Goal: Task Accomplishment & Management: Complete application form

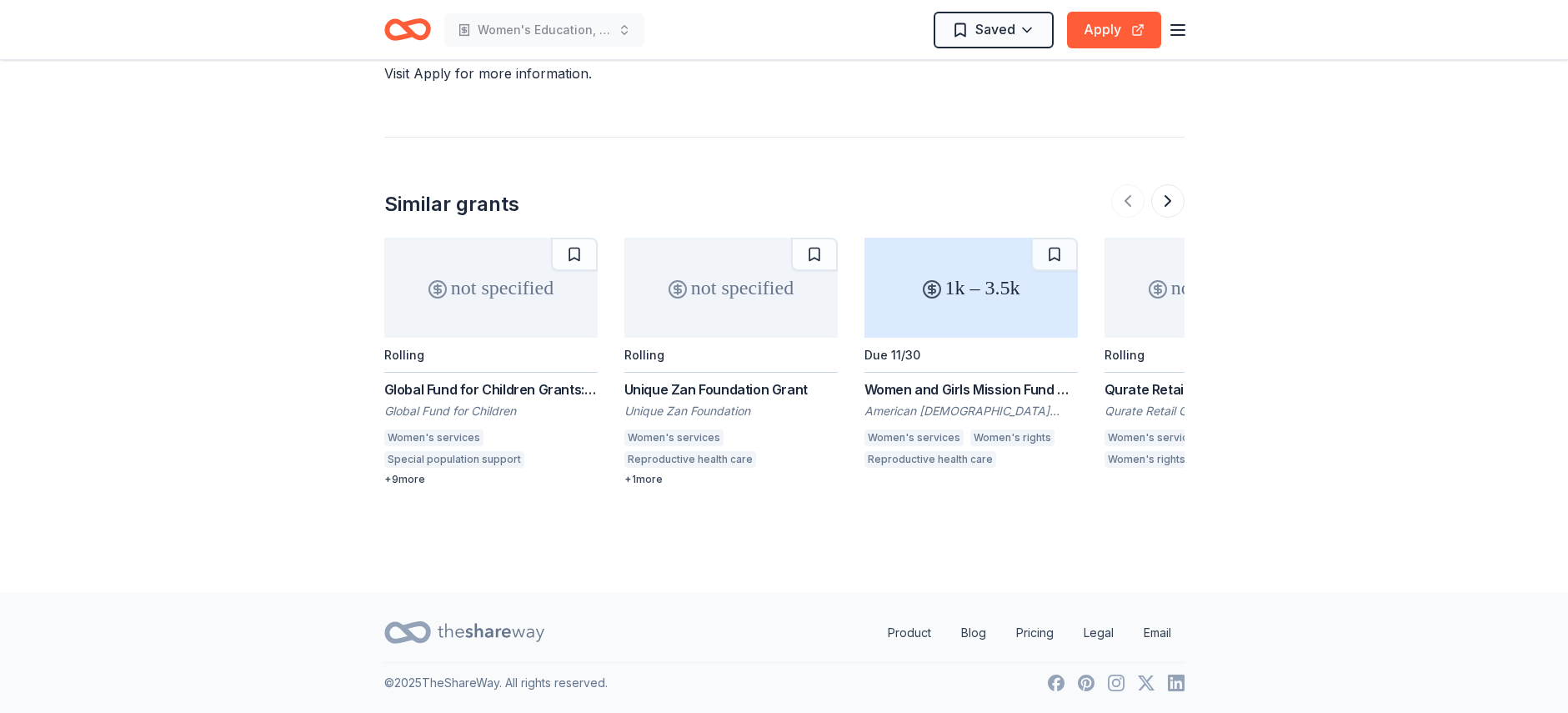
scroll to position [2451, 0]
click at [1078, 379] on div "Women and Girls Mission Fund Grant" at bounding box center [971, 389] width 213 height 20
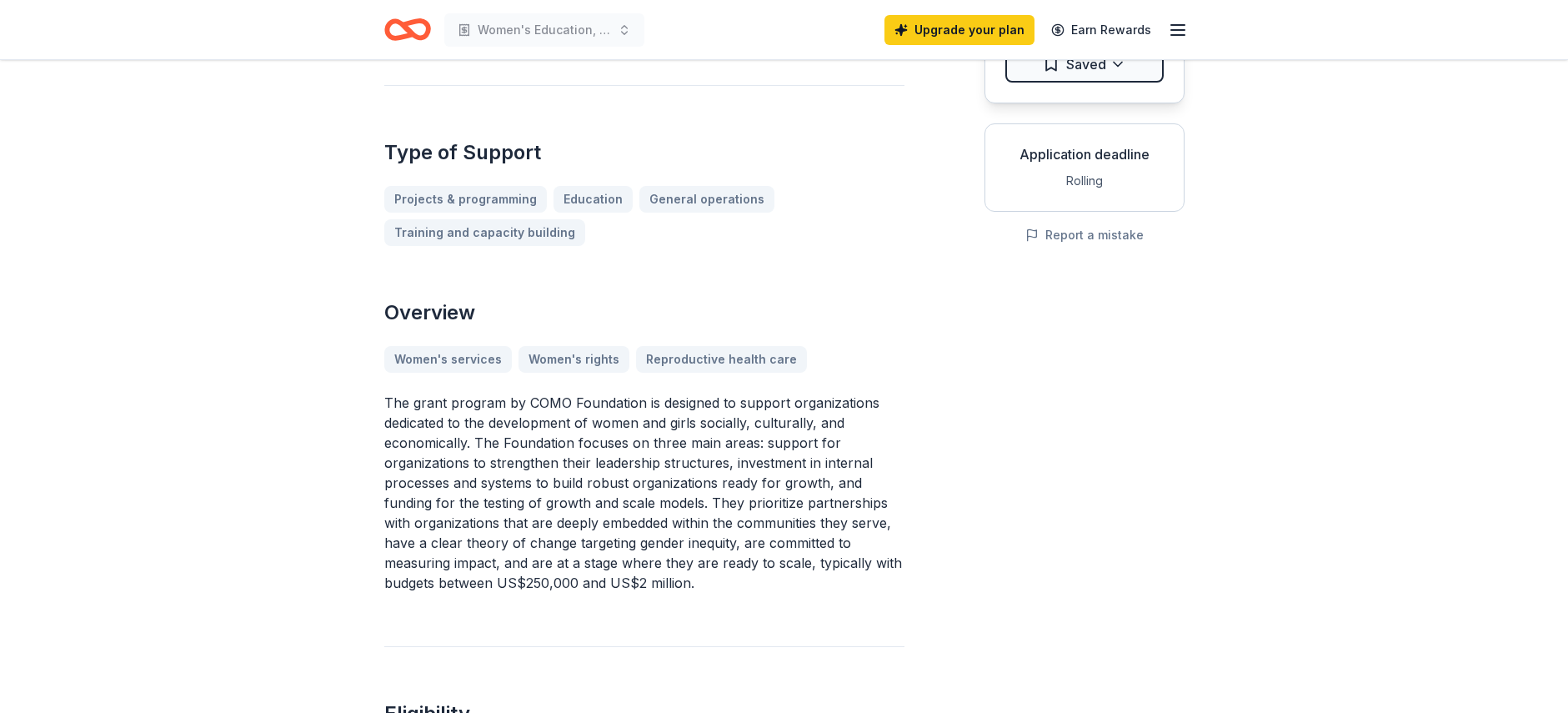
scroll to position [0, 0]
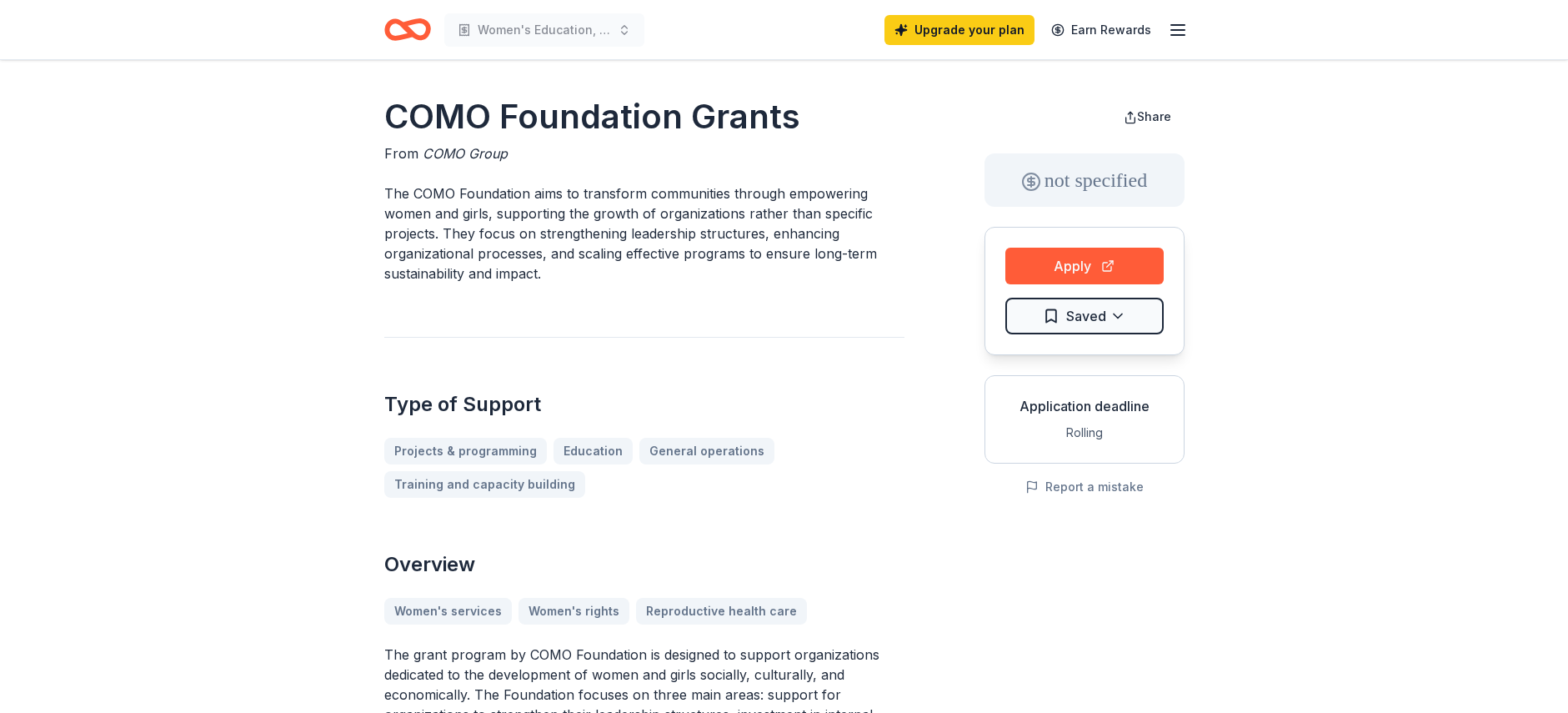
click at [410, 139] on h1 "COMO Foundation Grants" at bounding box center [644, 116] width 520 height 47
drag, startPoint x: 395, startPoint y: 138, endPoint x: 514, endPoint y: 171, distance: 123.5
click at [514, 140] on h1 "COMO Foundation Grants" at bounding box center [644, 116] width 520 height 47
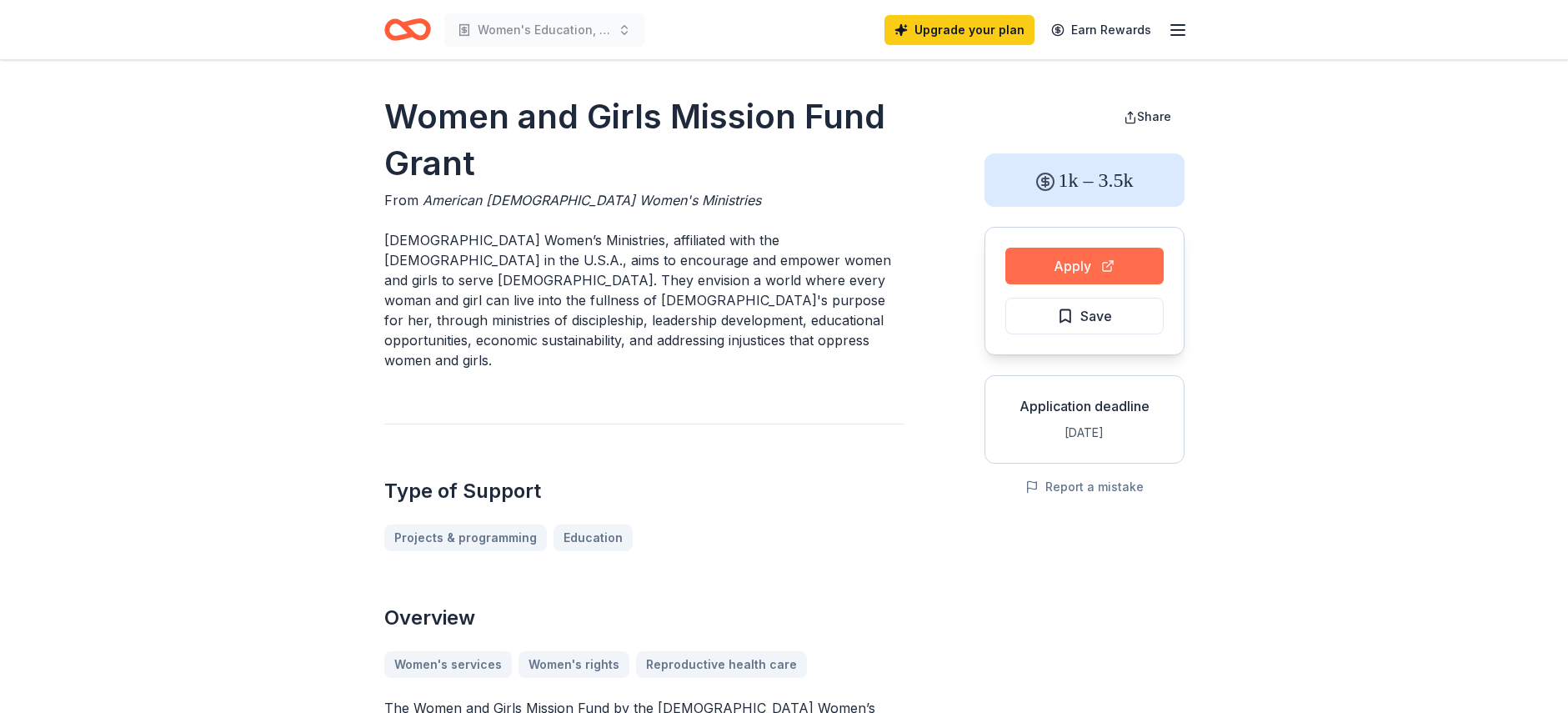
click at [1053, 285] on button "Apply" at bounding box center [1084, 265] width 158 height 37
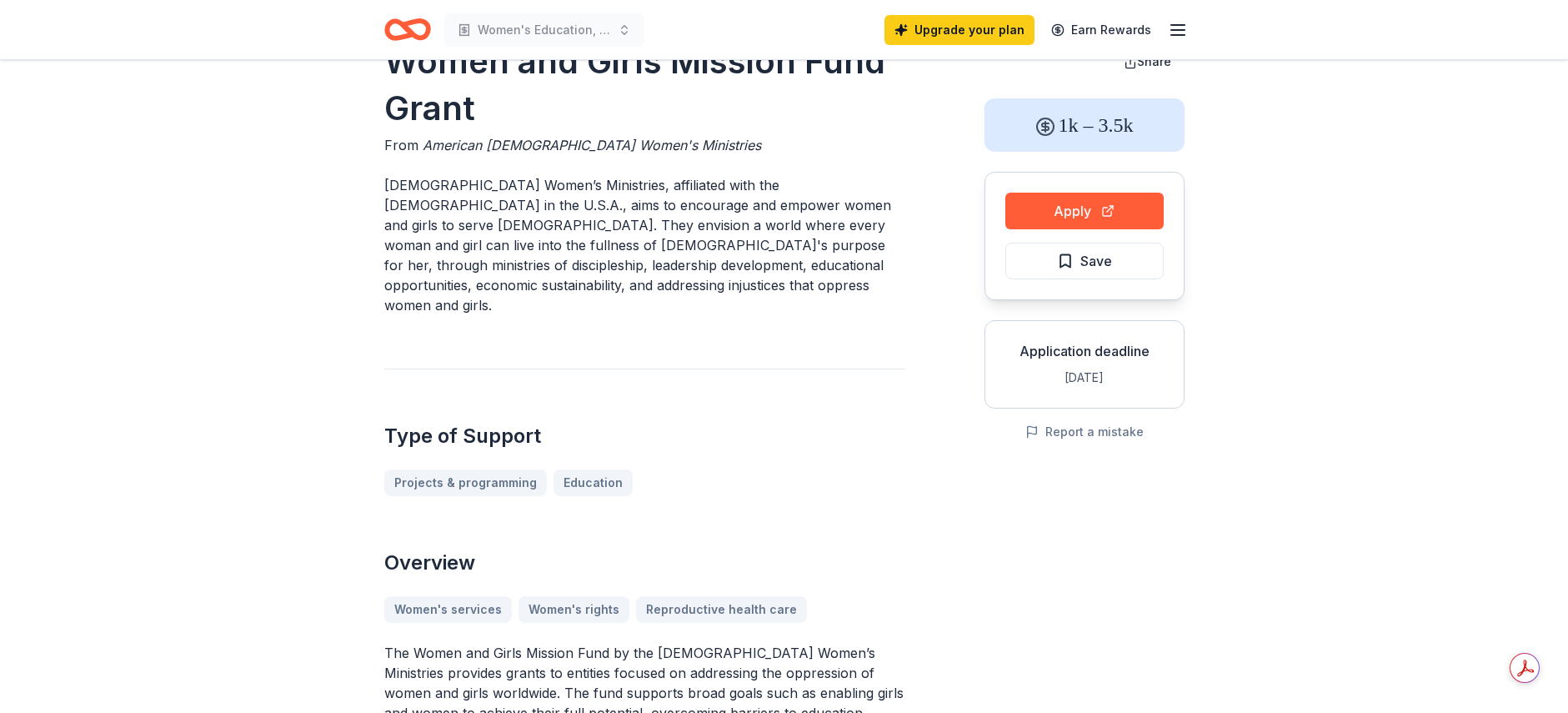
scroll to position [41, 0]
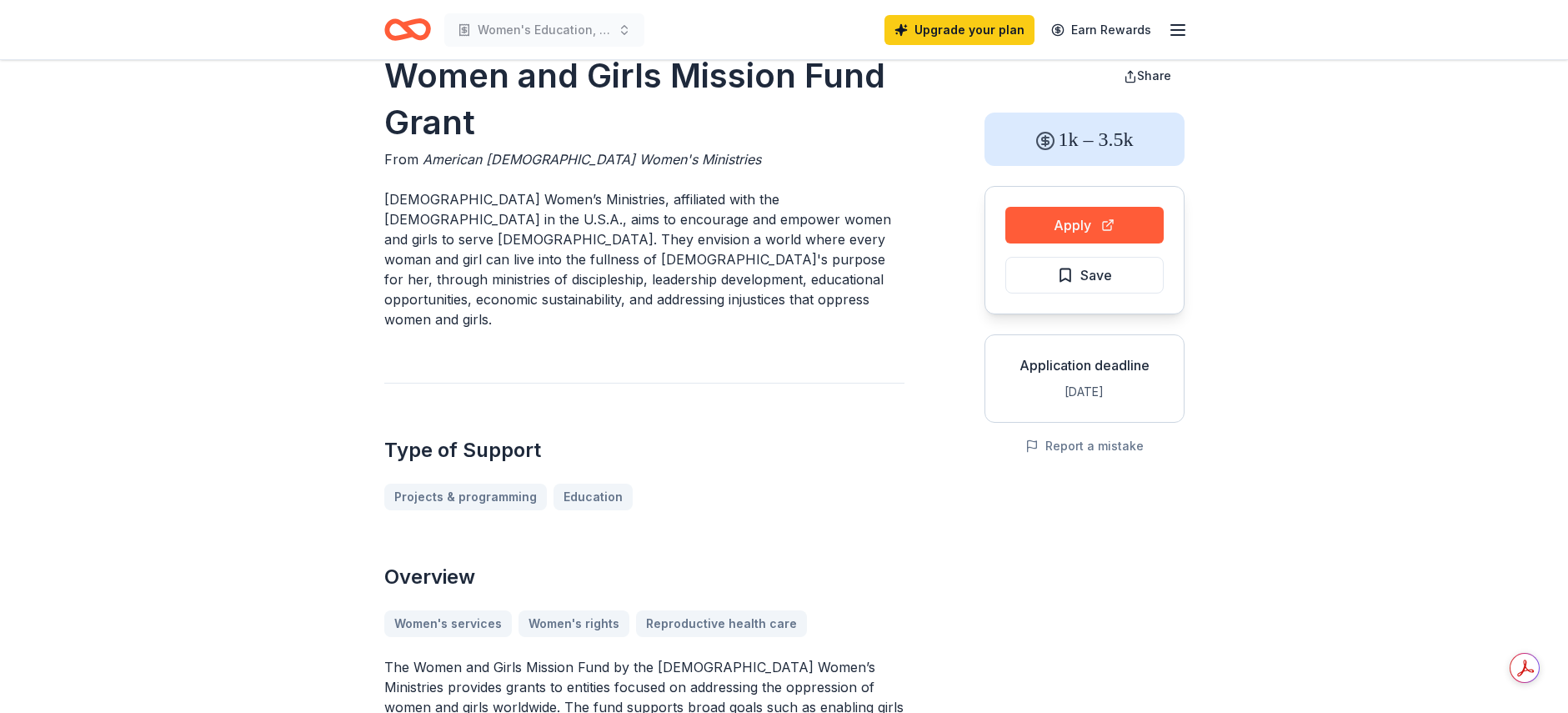
drag, startPoint x: 388, startPoint y: 249, endPoint x: 752, endPoint y: 411, distance: 398.4
click at [404, 259] on p "American Baptist Women’s Ministries, affiliated with the American Baptist Churc…" at bounding box center [644, 259] width 520 height 140
click at [393, 247] on p "American Baptist Women’s Ministries, affiliated with the American Baptist Churc…" at bounding box center [644, 259] width 520 height 140
drag, startPoint x: 393, startPoint y: 247, endPoint x: 614, endPoint y: 408, distance: 273.4
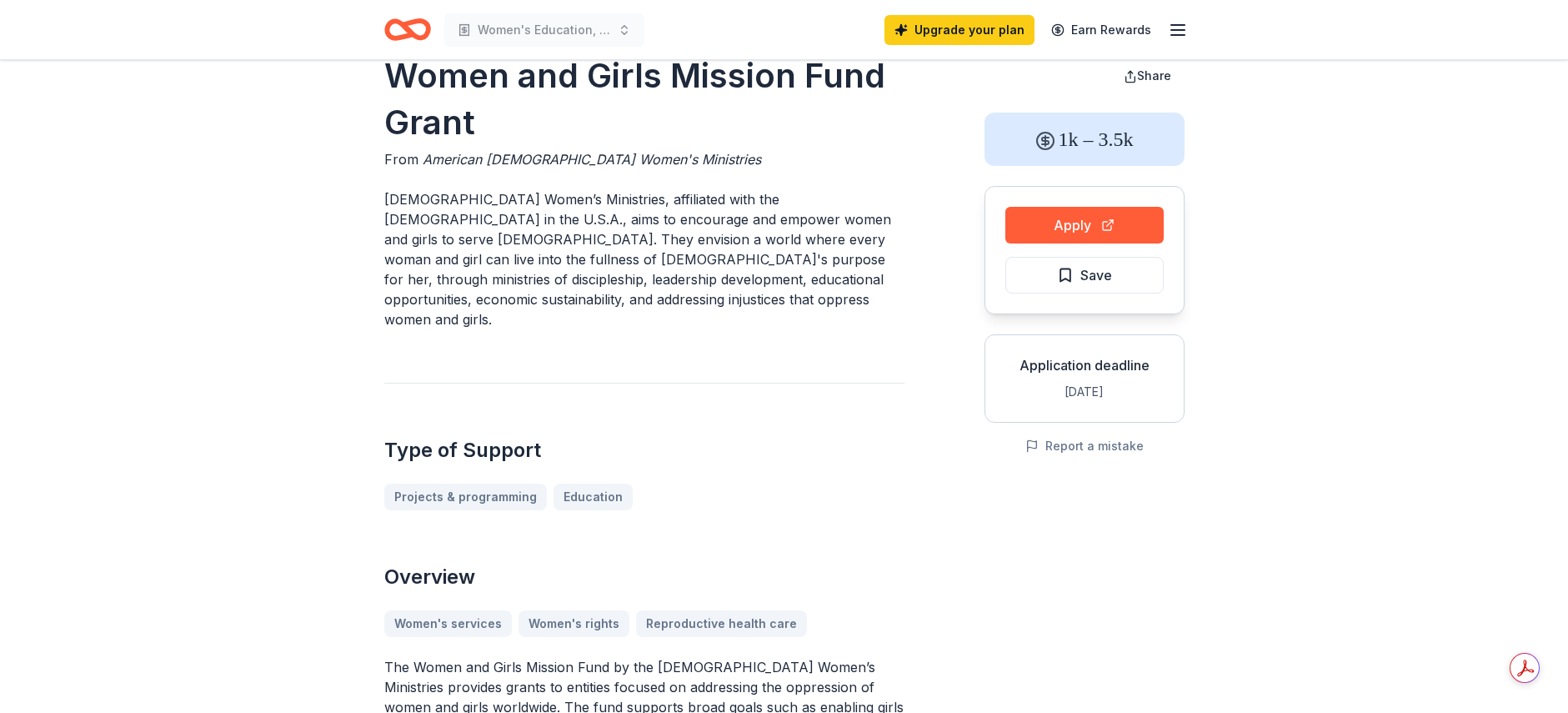
click at [614, 330] on p "American Baptist Women’s Ministries, affiliated with the American Baptist Churc…" at bounding box center [644, 259] width 520 height 140
drag, startPoint x: 532, startPoint y: 454, endPoint x: 440, endPoint y: 369, distance: 125.3
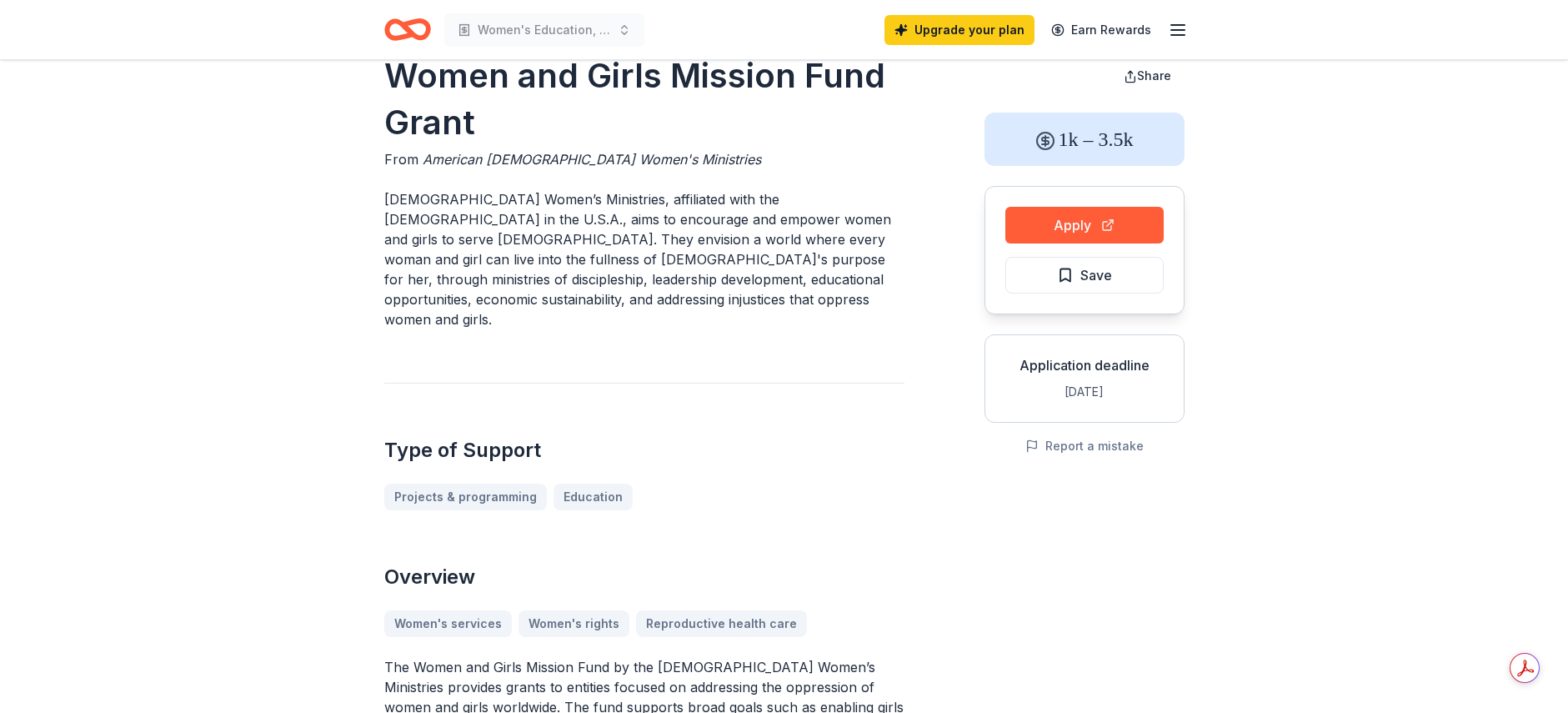
click at [440, 330] on p "American Baptist Women’s Ministries, affiliated with the American Baptist Churc…" at bounding box center [644, 259] width 520 height 140
click at [835, 404] on div "Women and Girls Mission Fund Grant From American Baptist Women's Ministries Ame…" at bounding box center [784, 682] width 801 height 1259
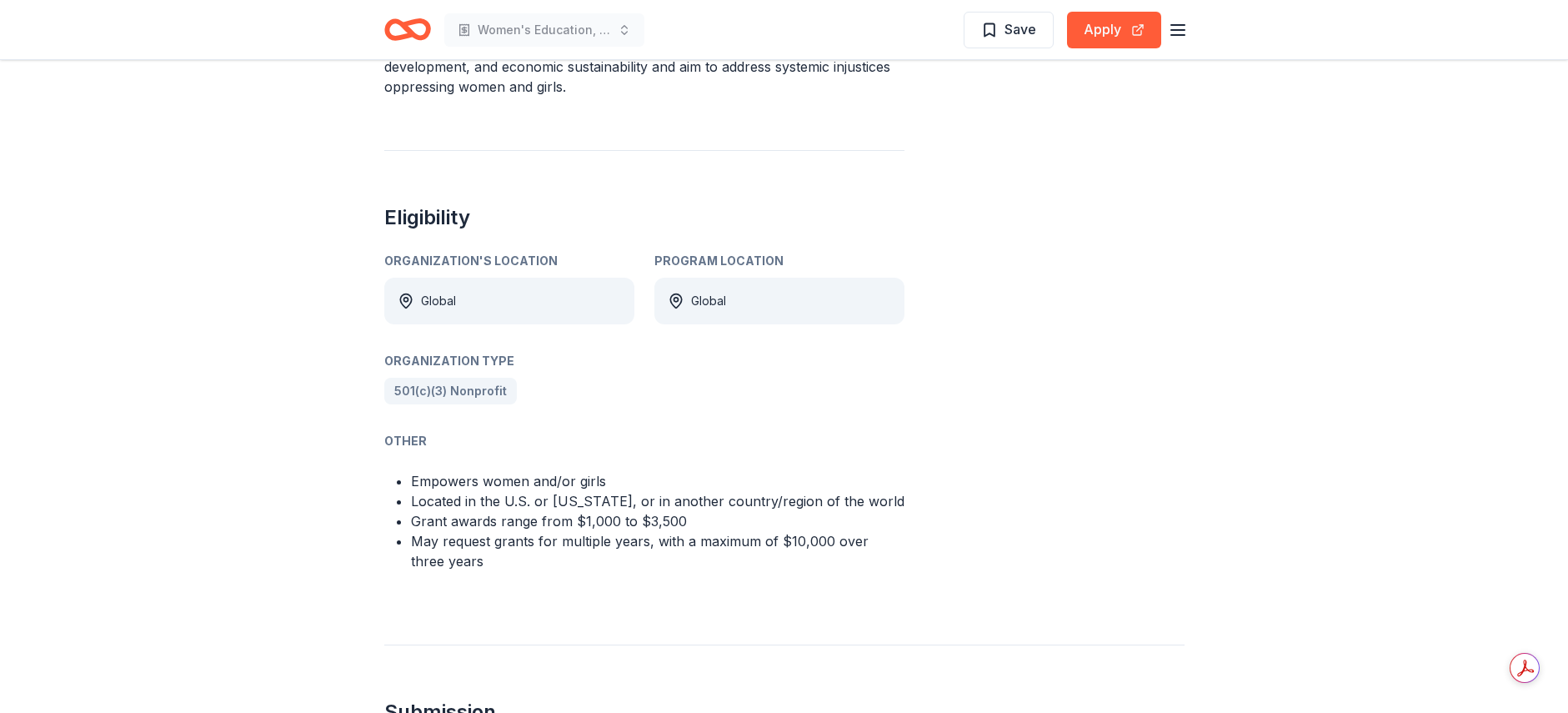
scroll to position [852, 0]
